Goal: Find specific page/section: Find specific page/section

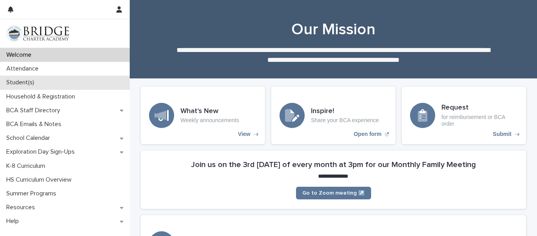
click at [45, 85] on div "Student(s)" at bounding box center [65, 83] width 130 height 14
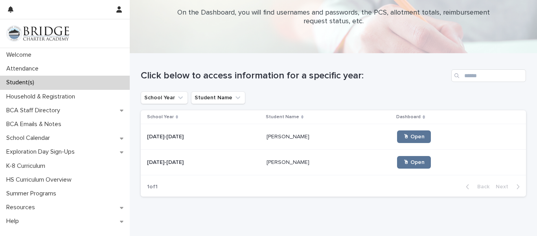
scroll to position [31, 0]
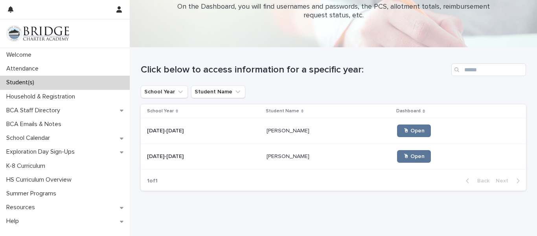
click at [267, 157] on p "[PERSON_NAME]" at bounding box center [289, 155] width 44 height 8
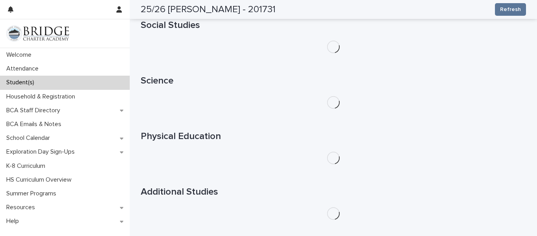
scroll to position [290, 0]
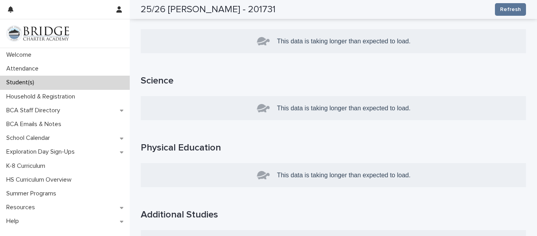
click at [300, 103] on p "This data is taking longer than expected to load." at bounding box center [344, 108] width 134 height 14
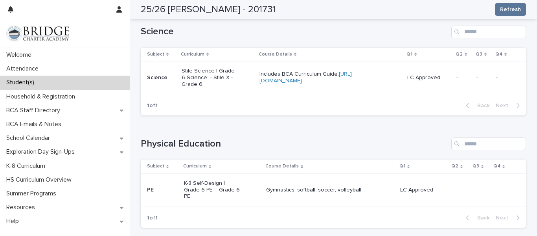
scroll to position [648, 0]
click at [277, 82] on link "[URL][DOMAIN_NAME]" at bounding box center [306, 76] width 92 height 12
